Goal: Information Seeking & Learning: Learn about a topic

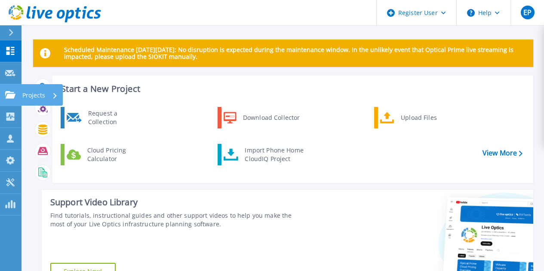
click at [6, 92] on icon at bounding box center [10, 94] width 10 height 7
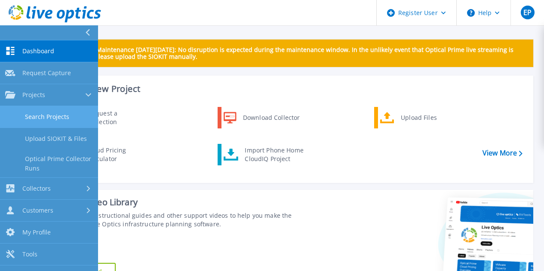
click at [30, 114] on link "Search Projects" at bounding box center [49, 117] width 98 height 22
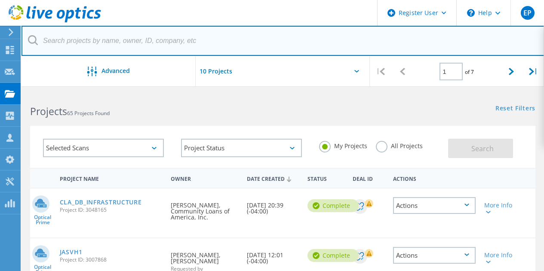
click at [203, 44] on input "text" at bounding box center [283, 41] width 523 height 30
paste input "jalgiere@clacorp.com"
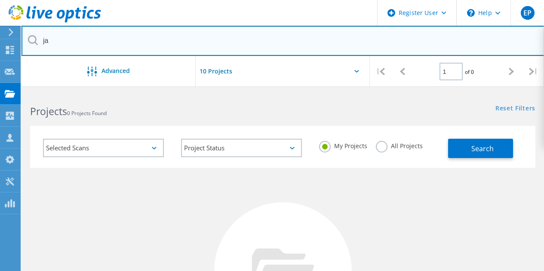
type input "j"
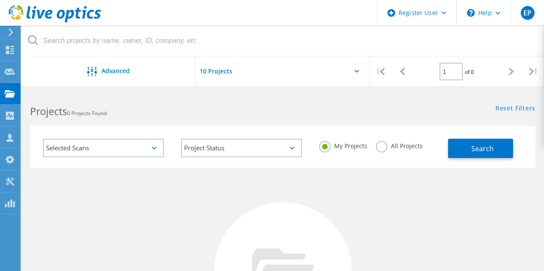
click at [402, 147] on label "All Projects" at bounding box center [399, 145] width 47 height 8
click at [0, 0] on input "All Projects" at bounding box center [0, 0] width 0 height 0
click at [484, 153] on span "Search" at bounding box center [482, 148] width 22 height 9
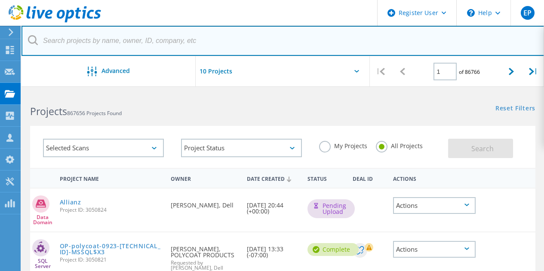
click at [126, 43] on input "text" at bounding box center [283, 41] width 523 height 30
paste input "[EMAIL_ADDRESS][DOMAIN_NAME]"
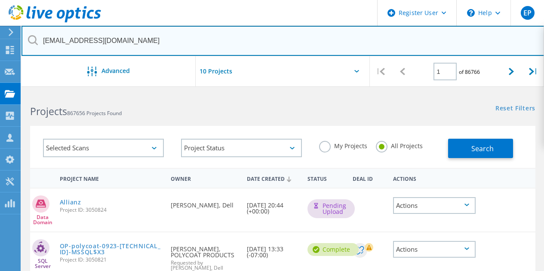
type input "[EMAIL_ADDRESS][DOMAIN_NAME]"
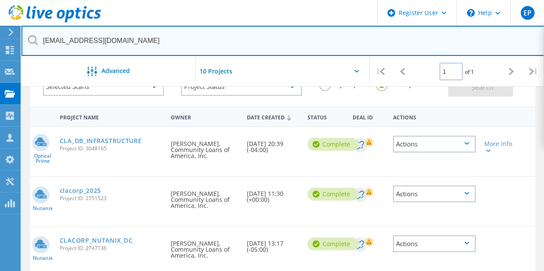
scroll to position [60, 0]
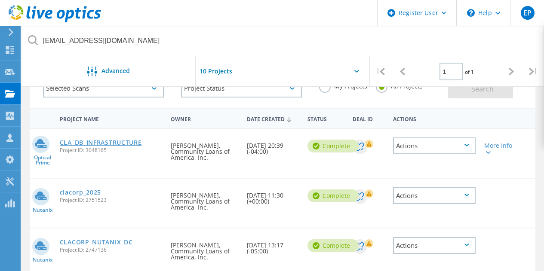
click at [118, 142] on link "CLA_DB_INFRASTRUCTURE" at bounding box center [101, 143] width 82 height 6
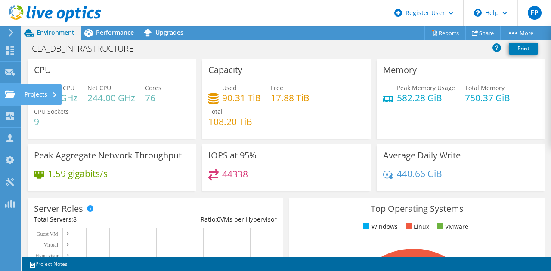
click at [9, 96] on use at bounding box center [10, 93] width 10 height 7
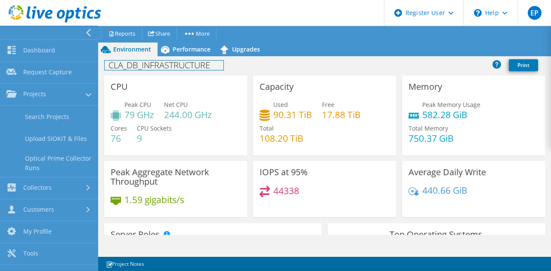
click at [184, 57] on div "CLA_DB_INFRASTRUCTURE Print" at bounding box center [324, 65] width 453 height 16
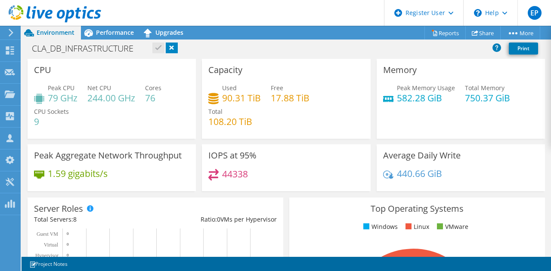
click at [95, 23] on link at bounding box center [55, 20] width 92 height 7
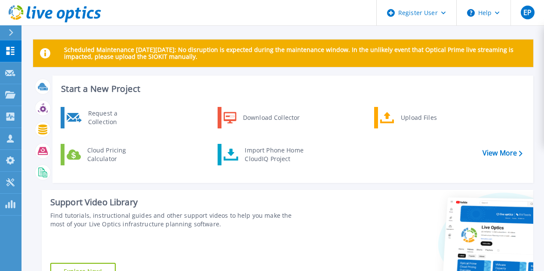
scroll to position [203, 0]
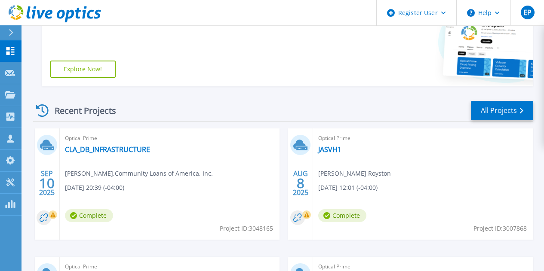
click at [120, 176] on span "[PERSON_NAME] , Community Loans of America, Inc." at bounding box center [139, 173] width 148 height 9
click at [108, 149] on link "CLA_DB_INFRASTRUCTURE" at bounding box center [107, 149] width 85 height 9
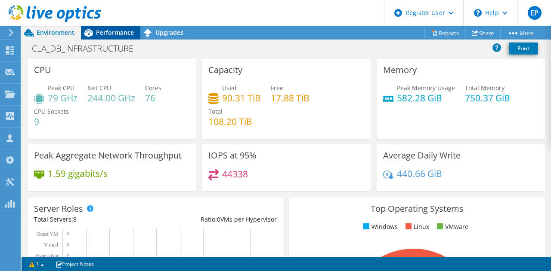
click at [105, 34] on span "Performance" at bounding box center [115, 32] width 38 height 8
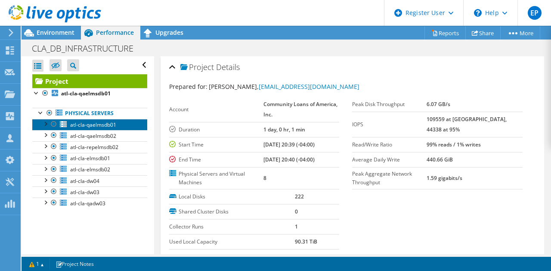
click at [104, 127] on span "atl-cla-qaelmsdb01" at bounding box center [93, 124] width 46 height 7
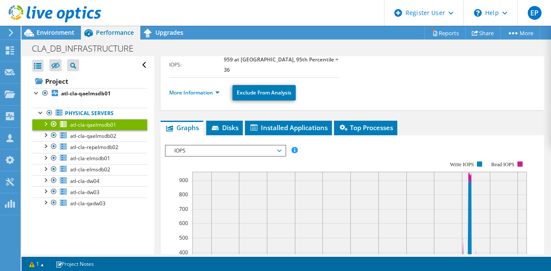
scroll to position [134, 0]
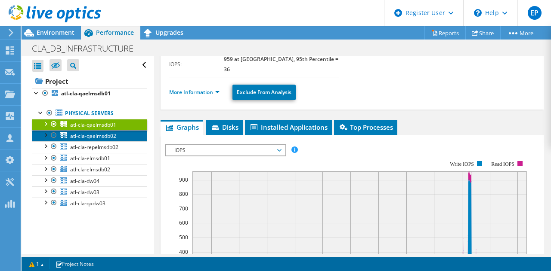
click at [83, 134] on span "atl-cla-qaelmsdb02" at bounding box center [93, 135] width 46 height 7
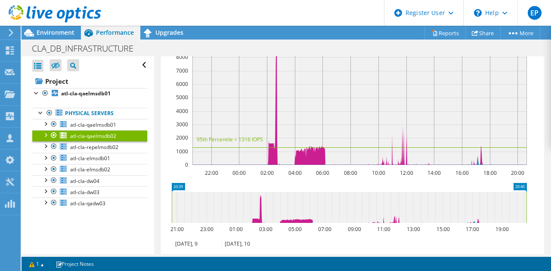
scroll to position [280, 0]
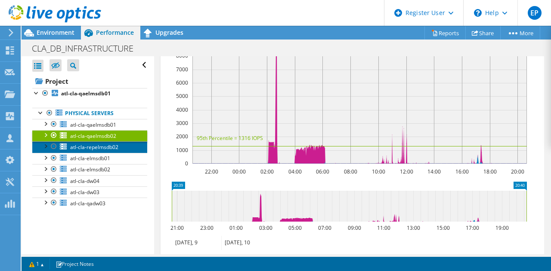
click at [98, 147] on span "atl-cla-repelmsdb02" at bounding box center [94, 147] width 48 height 7
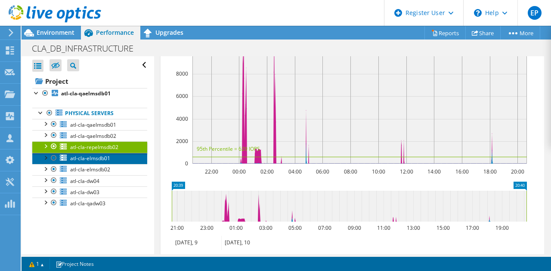
click at [98, 158] on span "atl-cla-elmsdb01" at bounding box center [90, 158] width 40 height 7
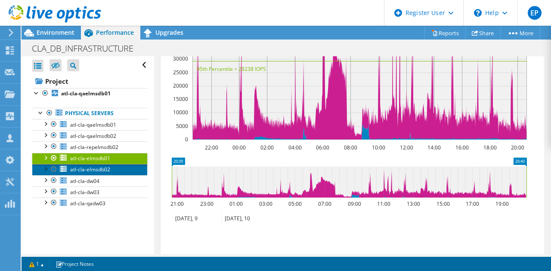
click at [100, 168] on span "atl-cla-elmsdb02" at bounding box center [90, 169] width 40 height 7
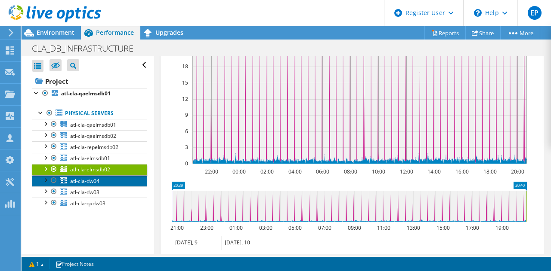
click at [98, 183] on span "atl-cla-dw04" at bounding box center [84, 181] width 29 height 7
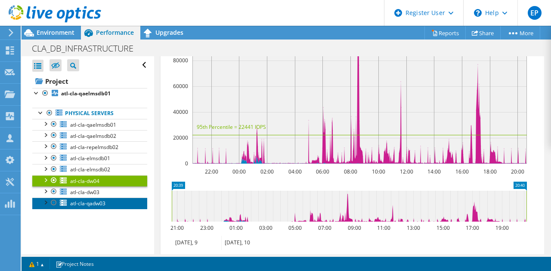
click at [95, 199] on link "atl-cla-qadw03" at bounding box center [89, 203] width 115 height 11
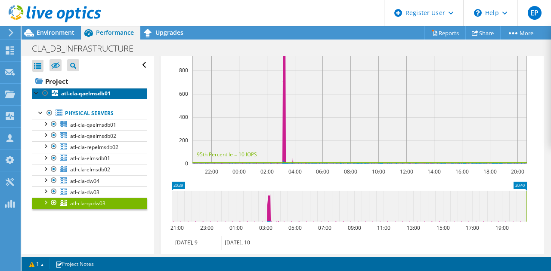
click at [71, 91] on b "atl-cla-qaelmsdb01" at bounding box center [85, 93] width 49 height 7
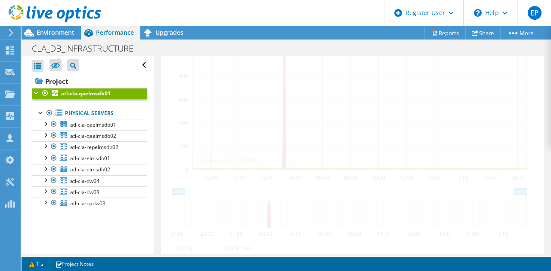
scroll to position [311, 0]
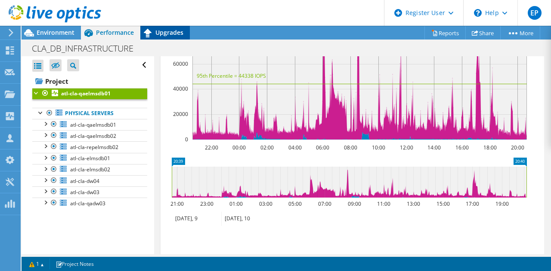
click at [176, 31] on span "Upgrades" at bounding box center [169, 32] width 28 height 8
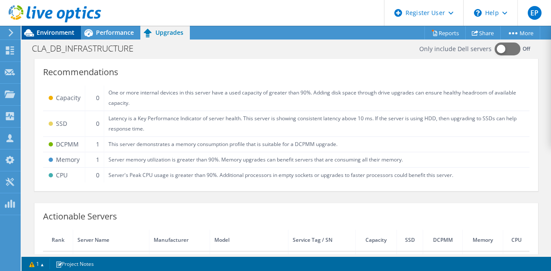
click at [48, 31] on span "Environment" at bounding box center [56, 32] width 38 height 8
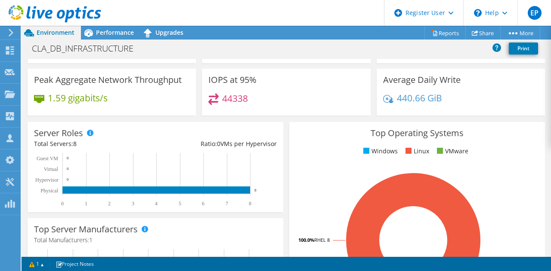
scroll to position [0, 0]
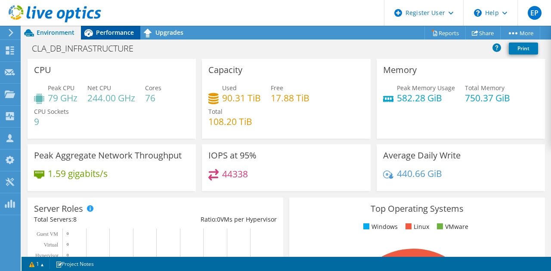
click at [116, 38] on div "Performance" at bounding box center [110, 33] width 59 height 14
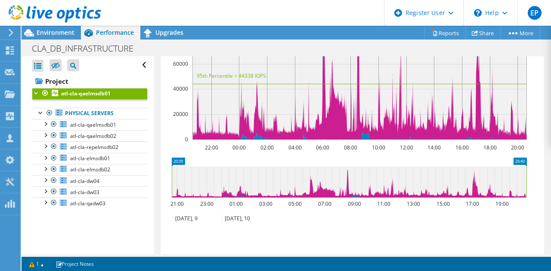
click at [35, 92] on div at bounding box center [36, 92] width 9 height 9
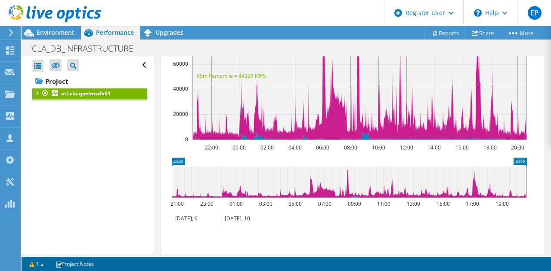
click at [35, 92] on div at bounding box center [36, 92] width 9 height 9
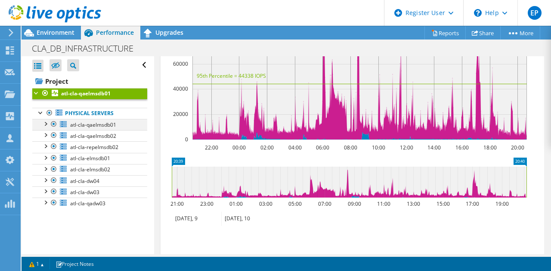
click at [44, 125] on div at bounding box center [45, 123] width 9 height 9
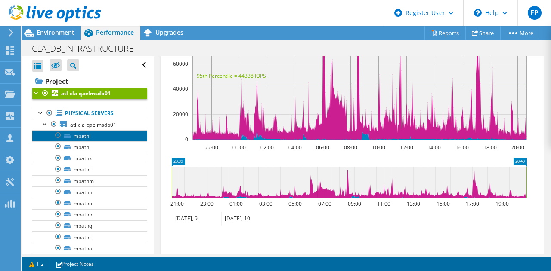
click at [98, 133] on link "mpathi" at bounding box center [89, 135] width 115 height 11
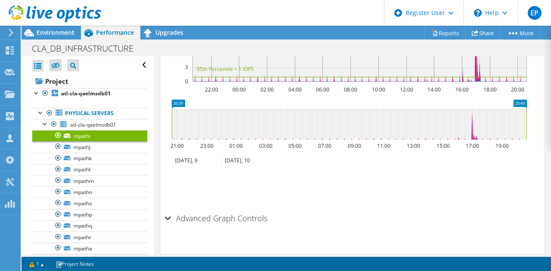
scroll to position [250, 0]
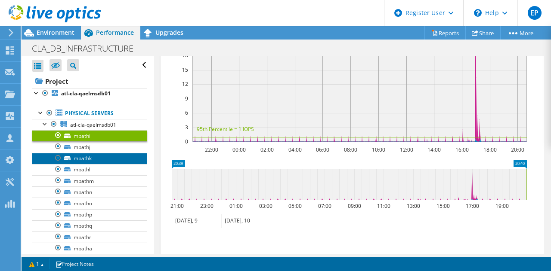
click at [99, 154] on link "mpathk" at bounding box center [89, 158] width 115 height 11
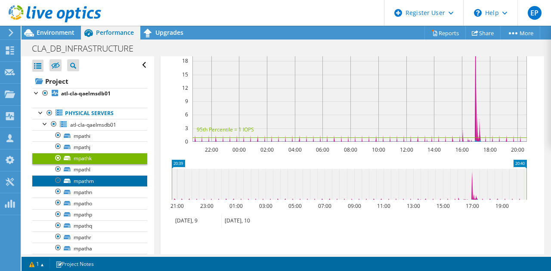
click at [91, 178] on link "mpathm" at bounding box center [89, 181] width 115 height 11
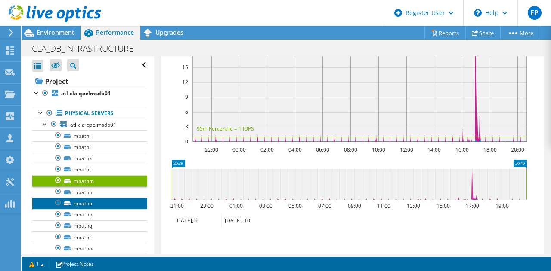
click at [90, 198] on link "mpatho" at bounding box center [89, 203] width 115 height 11
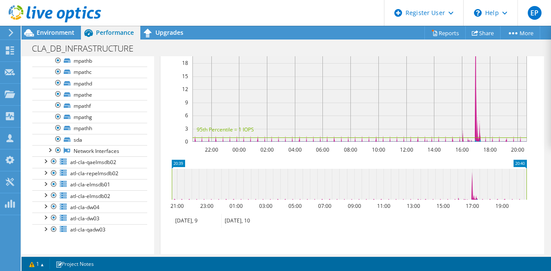
scroll to position [0, 0]
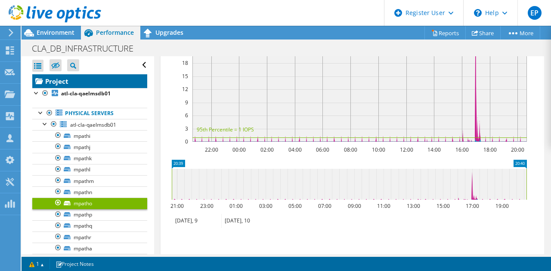
click at [88, 86] on link "Project" at bounding box center [89, 81] width 115 height 14
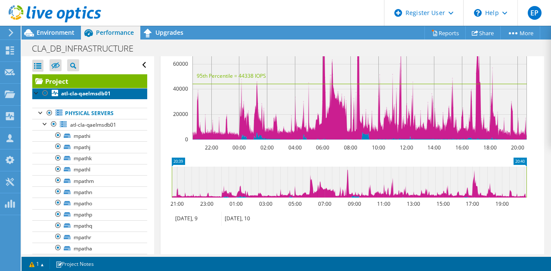
click at [87, 93] on b "atl-cla-qaelmsdb01" at bounding box center [85, 93] width 49 height 7
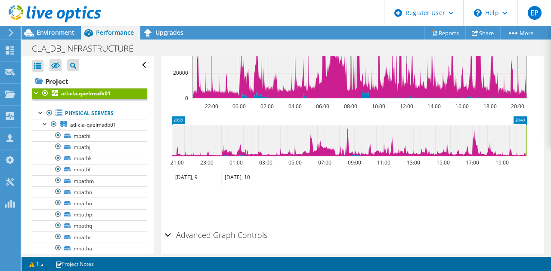
scroll to position [311, 0]
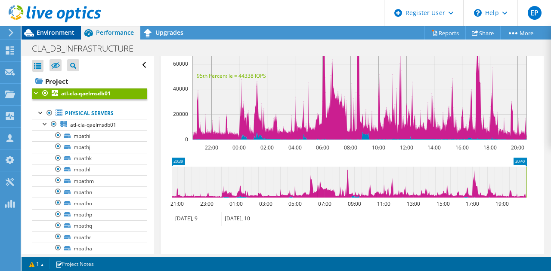
click at [58, 30] on span "Environment" at bounding box center [56, 32] width 38 height 8
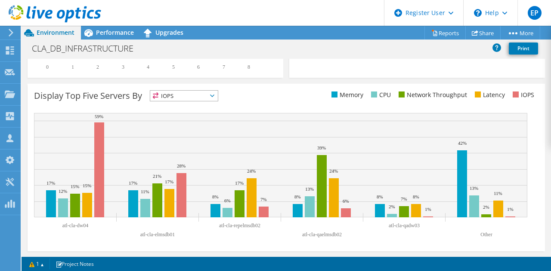
scroll to position [0, 0]
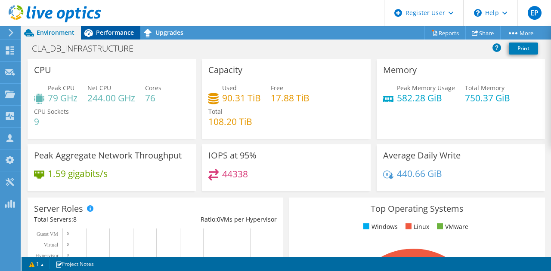
click at [117, 28] on div "Performance" at bounding box center [110, 33] width 59 height 14
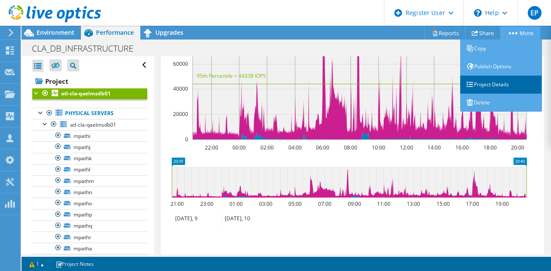
click at [503, 85] on link "Project Details" at bounding box center [501, 85] width 82 height 18
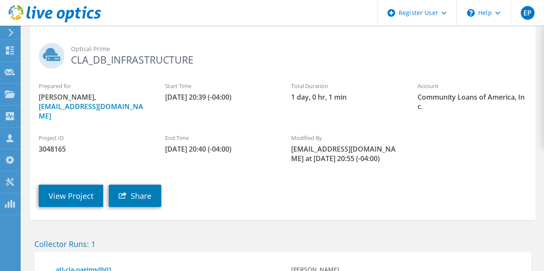
scroll to position [136, 0]
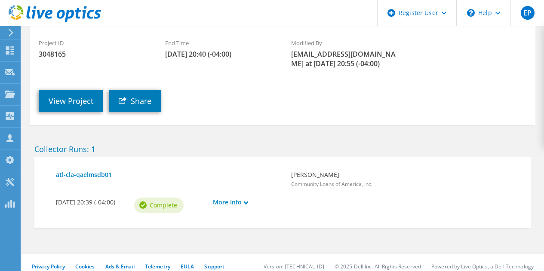
click at [248, 198] on link "More Info" at bounding box center [248, 202] width 70 height 9
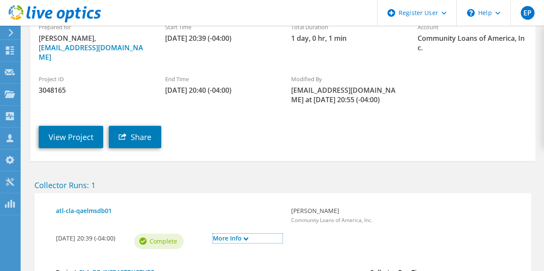
scroll to position [99, 0]
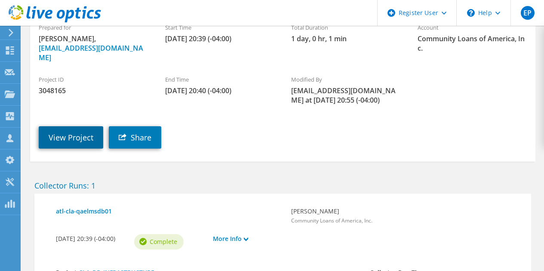
click at [74, 126] on link "View Project" at bounding box center [71, 137] width 65 height 22
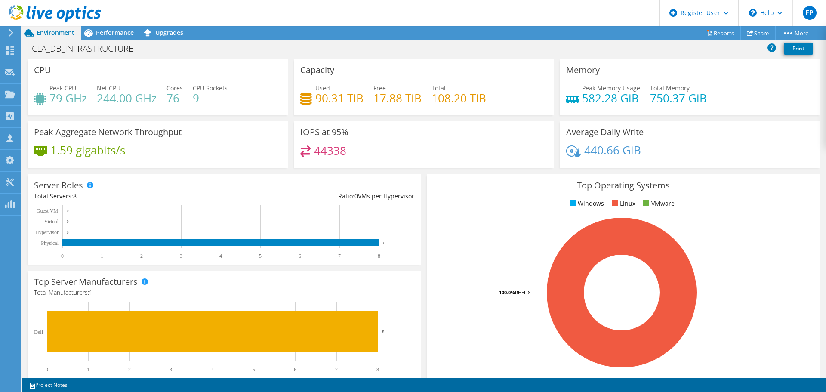
click at [256, 15] on header "EP Dell User [PERSON_NAME] [PERSON_NAME][EMAIL_ADDRESS][DOMAIN_NAME] Dell My Pr…" at bounding box center [413, 13] width 826 height 26
click at [228, 14] on header "EP Dell User [PERSON_NAME] [PERSON_NAME][EMAIL_ADDRESS][DOMAIN_NAME] Dell My Pr…" at bounding box center [413, 13] width 826 height 26
click at [250, 84] on div "Peak CPU 79 GHz Net CPU 244.00 GHz Cores 76 CPU Sockets 9" at bounding box center [157, 97] width 247 height 28
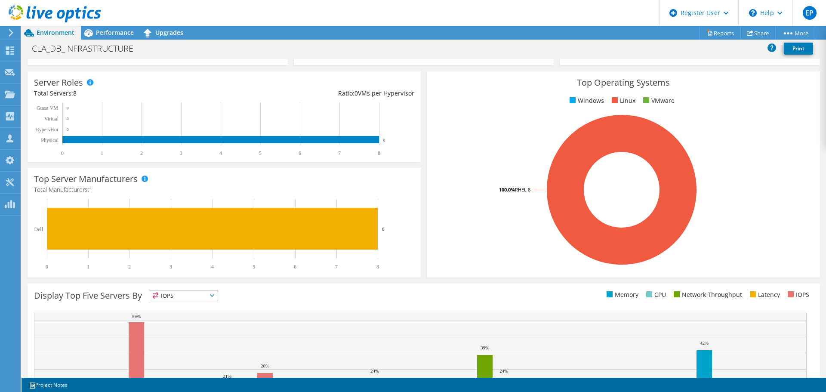
scroll to position [96, 0]
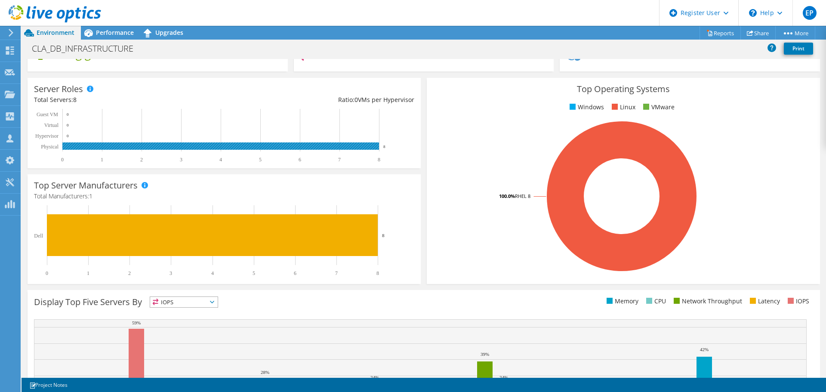
click at [204, 147] on rect at bounding box center [220, 145] width 317 height 7
click at [208, 142] on rect at bounding box center [222, 136] width 377 height 54
click at [223, 143] on rect at bounding box center [220, 145] width 317 height 7
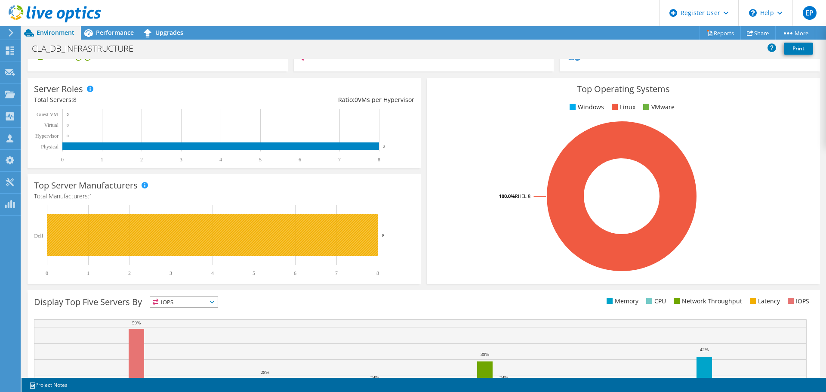
click at [324, 231] on rect at bounding box center [212, 235] width 331 height 42
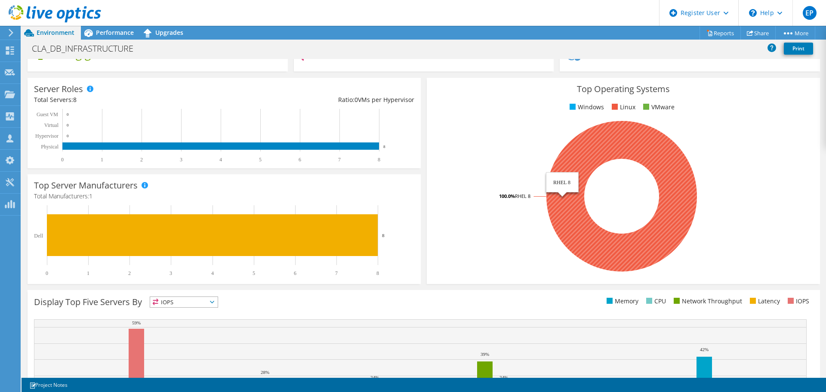
click at [550, 177] on icon at bounding box center [621, 196] width 151 height 151
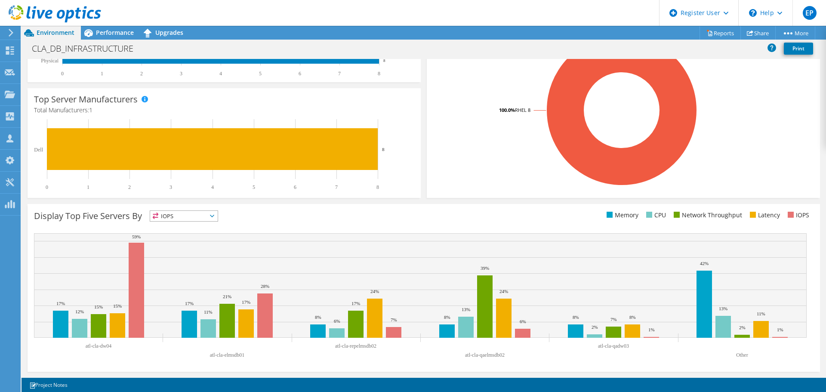
scroll to position [0, 0]
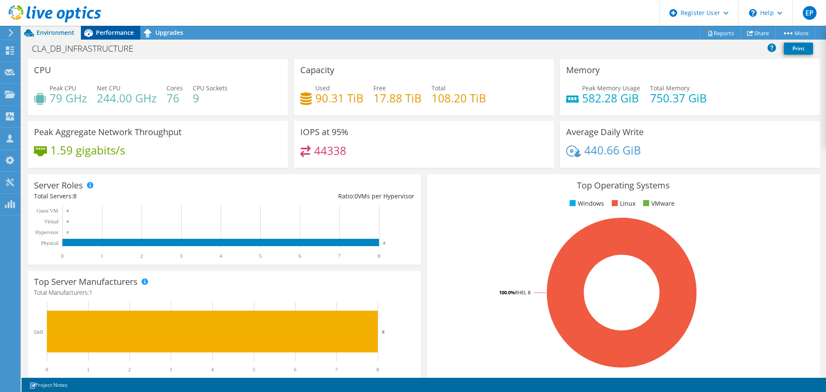
click at [111, 32] on span "Performance" at bounding box center [115, 32] width 38 height 8
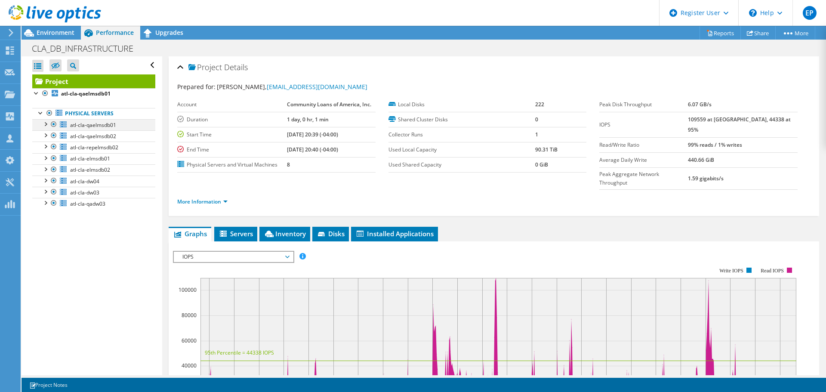
click at [46, 125] on div at bounding box center [45, 123] width 9 height 9
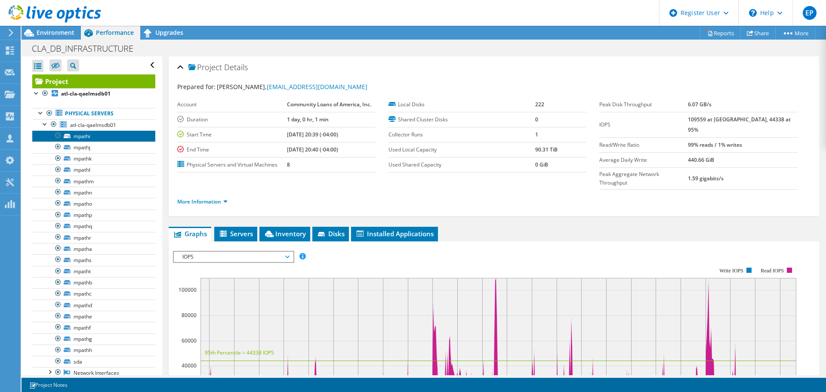
click at [90, 137] on link "mpathi" at bounding box center [93, 135] width 123 height 11
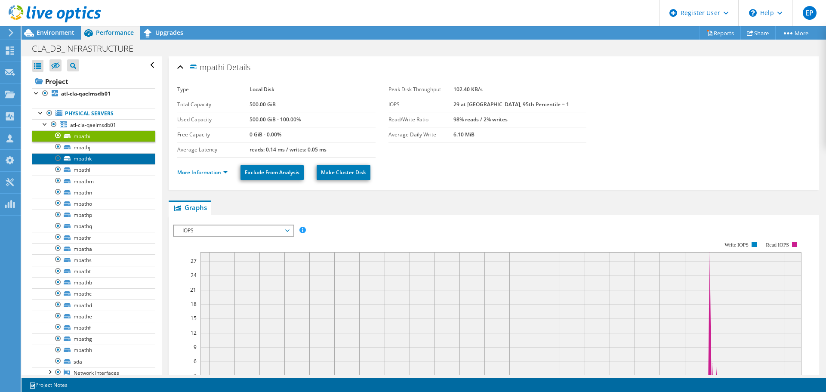
click at [89, 154] on link "mpathk" at bounding box center [93, 158] width 123 height 11
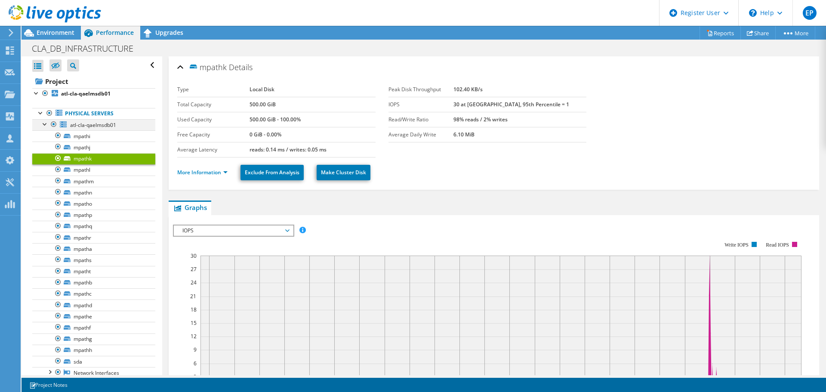
click at [46, 124] on div at bounding box center [45, 123] width 9 height 9
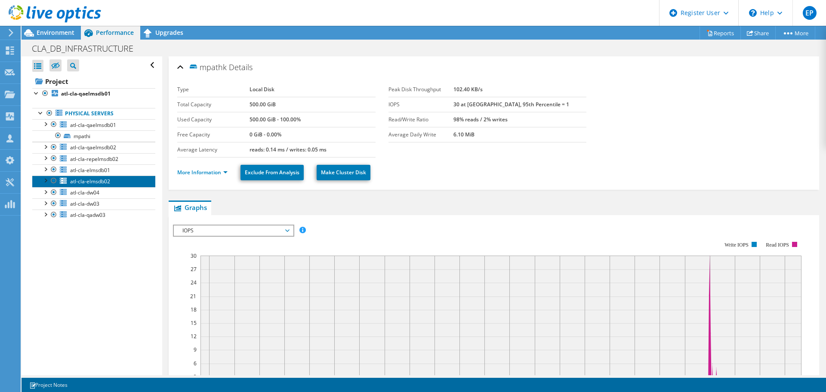
click at [89, 176] on link "atl-cla-elmsdb02" at bounding box center [93, 181] width 123 height 11
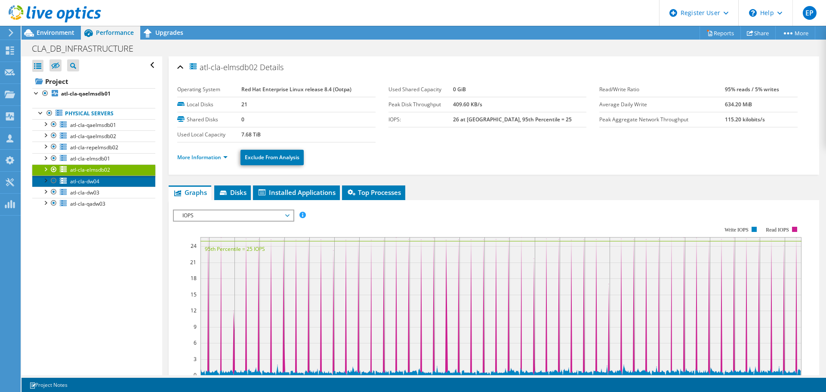
click at [94, 176] on link "atl-cla-dw04" at bounding box center [93, 181] width 123 height 11
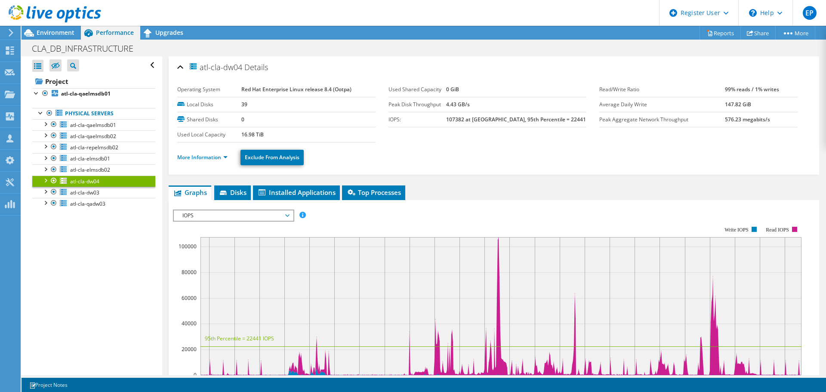
click at [94, 180] on span "atl-cla-dw04" at bounding box center [84, 181] width 29 height 7
click at [100, 192] on link "atl-cla-dw03" at bounding box center [93, 192] width 123 height 11
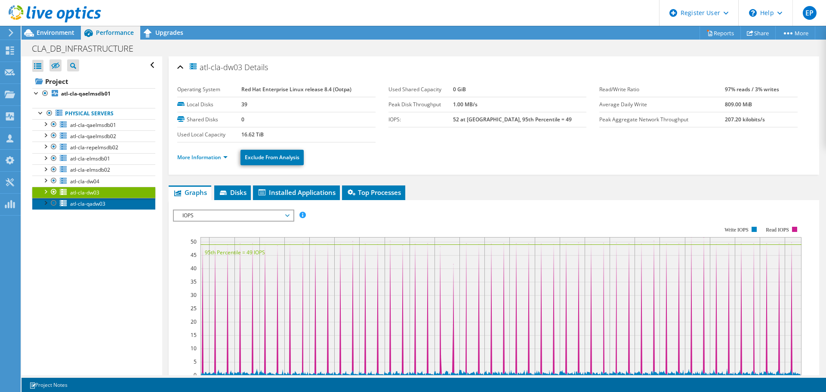
click at [106, 206] on link "atl-cla-qadw03" at bounding box center [93, 203] width 123 height 11
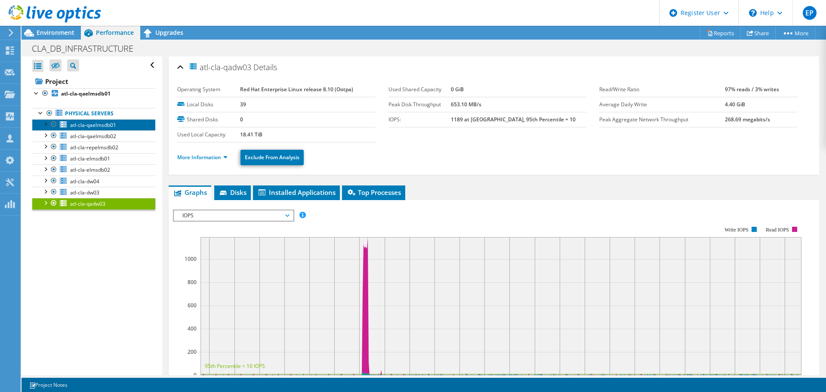
click at [106, 119] on link "atl-cla-qaelmsdb01" at bounding box center [93, 124] width 123 height 11
